Goal: Information Seeking & Learning: Find specific fact

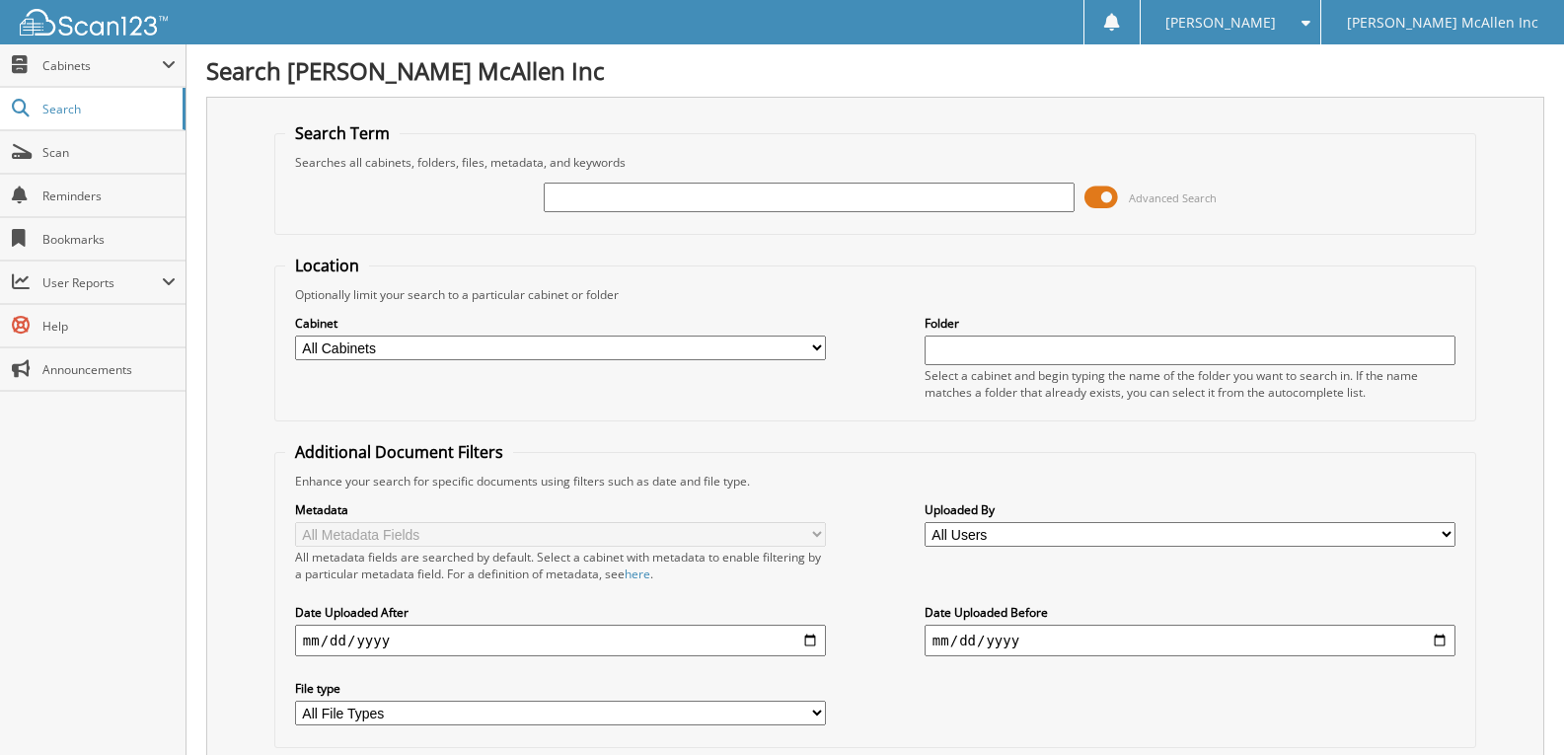
click at [925, 197] on input "text" at bounding box center [809, 198] width 531 height 30
type input "[PERSON_NAME]"
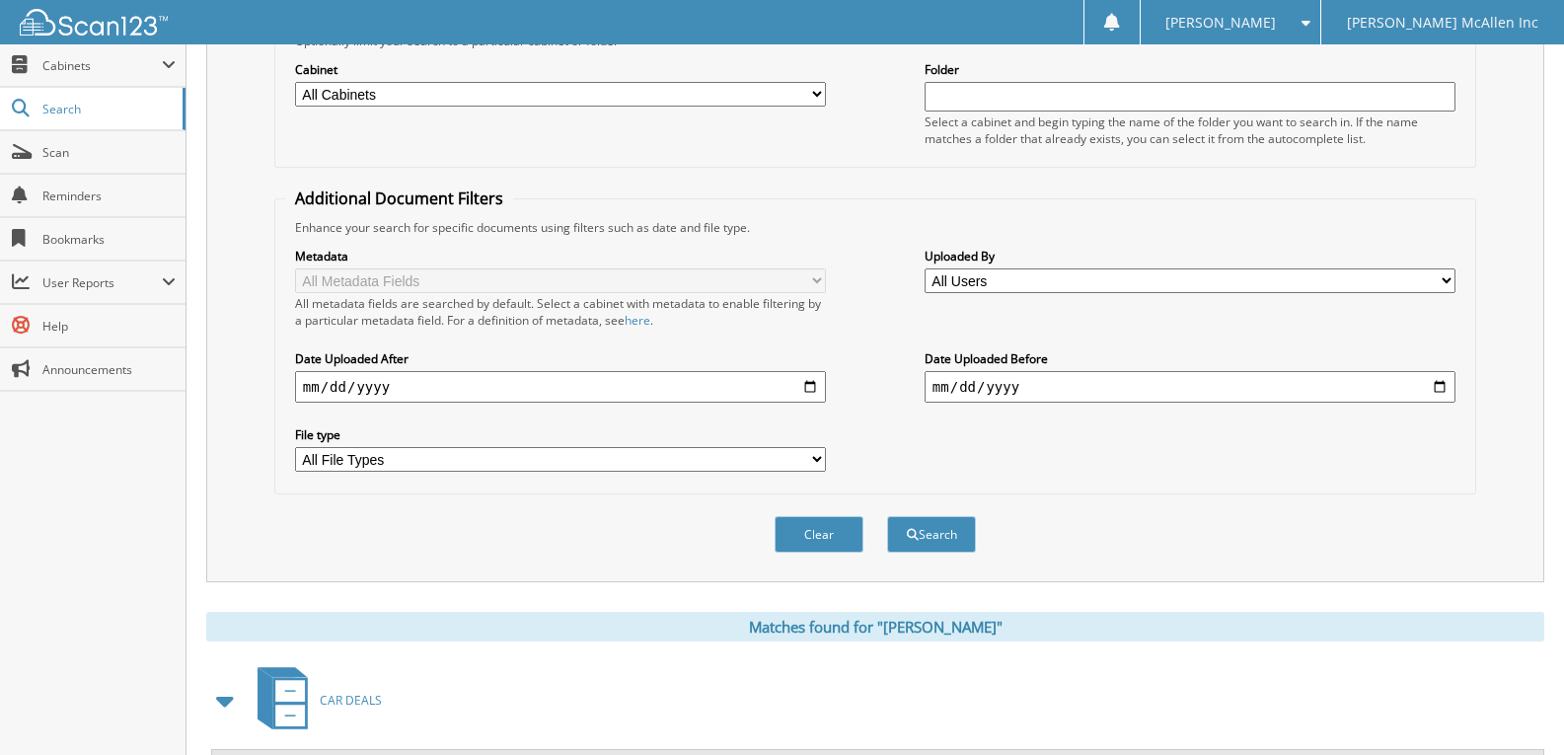
scroll to position [493, 0]
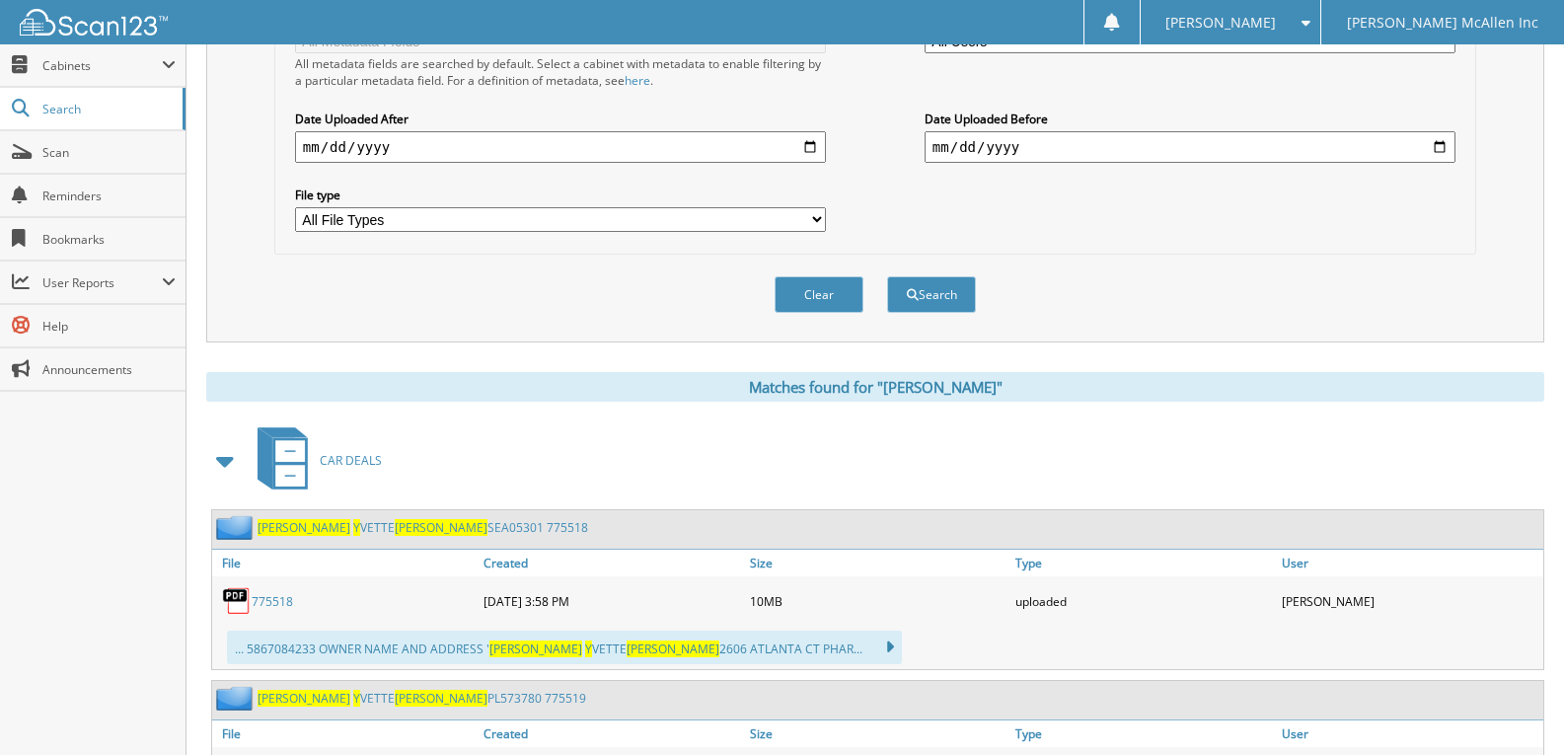
click at [267, 594] on link "775518" at bounding box center [272, 601] width 41 height 17
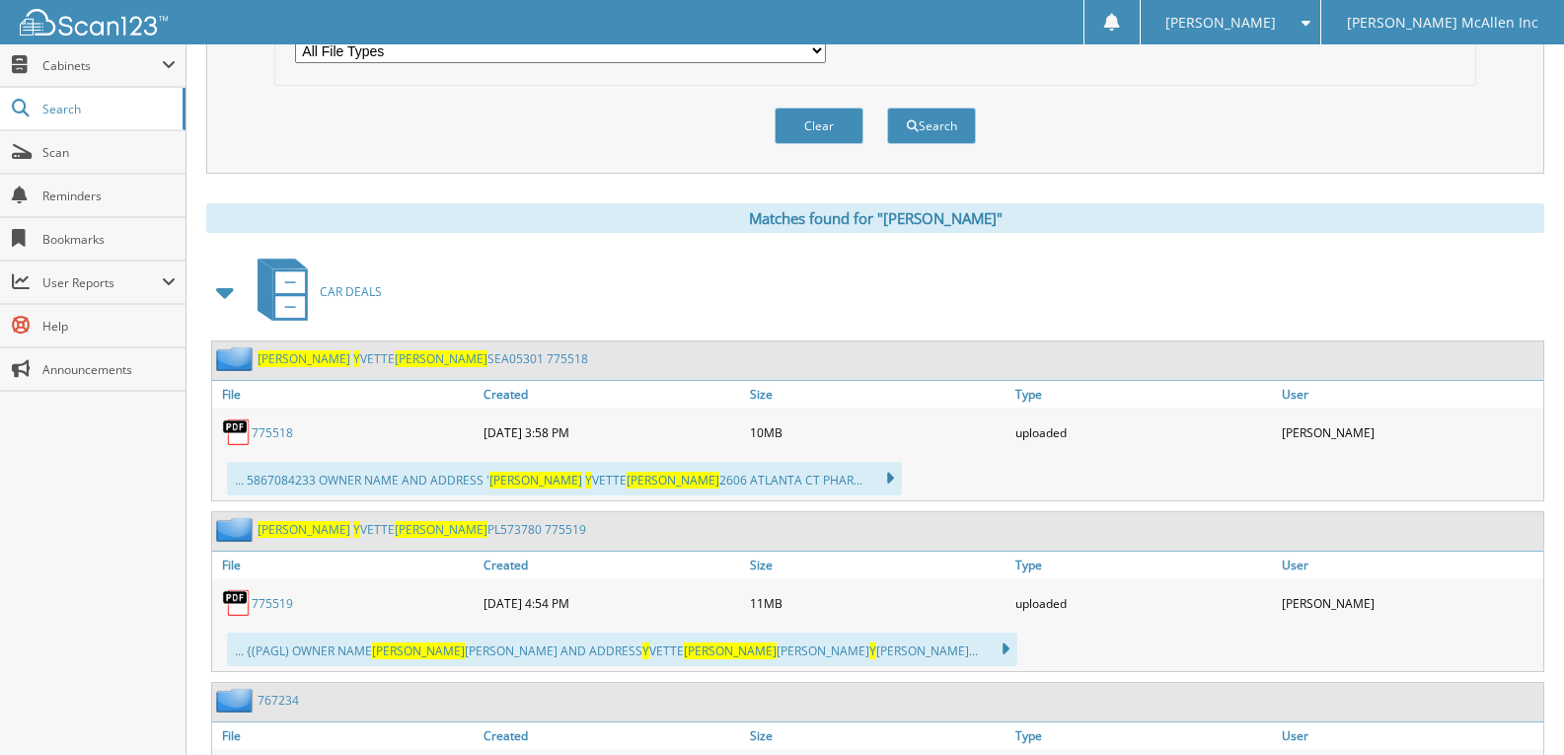
scroll to position [691, 0]
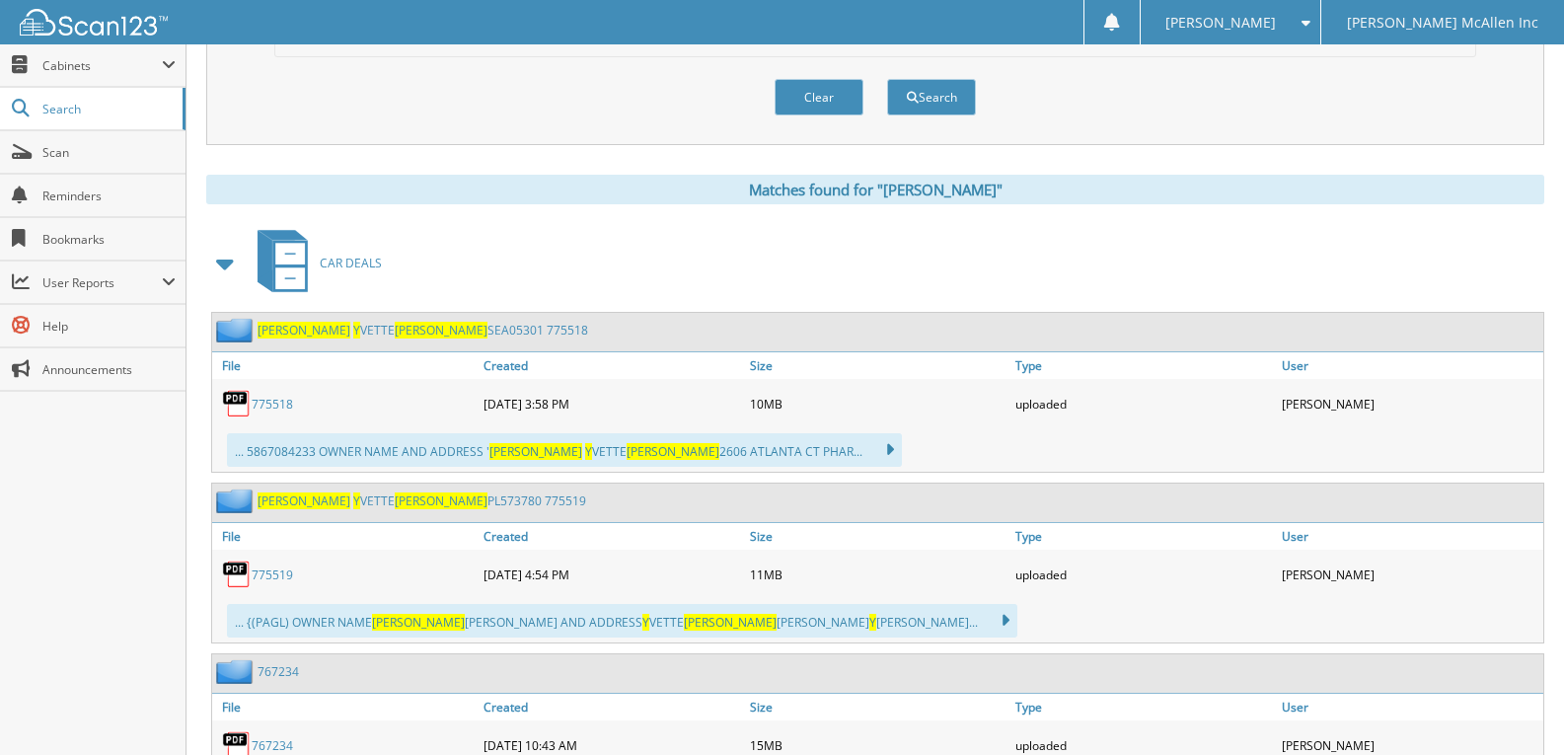
click at [279, 572] on link "775519" at bounding box center [272, 574] width 41 height 17
